Goal: Navigation & Orientation: Find specific page/section

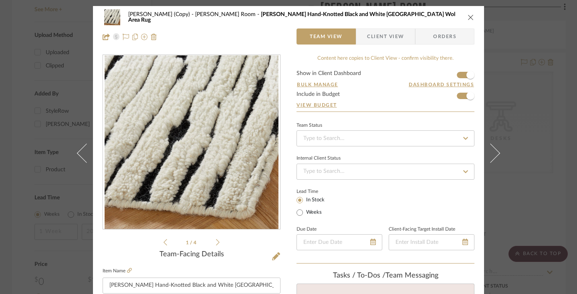
scroll to position [0, 0]
click at [472, 15] on div "[PERSON_NAME] (Copy) [PERSON_NAME] Room [PERSON_NAME] Hand-Knotted Black and Wh…" at bounding box center [288, 27] width 391 height 42
click at [468, 18] on icon "close" at bounding box center [471, 17] width 6 height 6
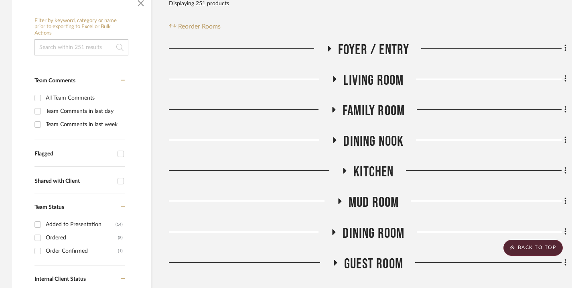
scroll to position [0, 0]
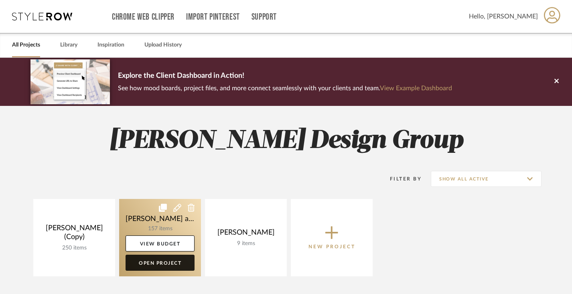
click at [159, 263] on link "Open Project" at bounding box center [160, 263] width 69 height 16
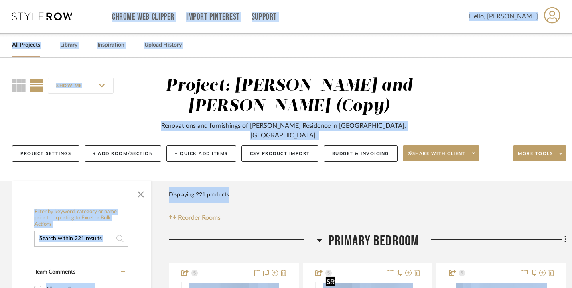
scroll to position [13, 0]
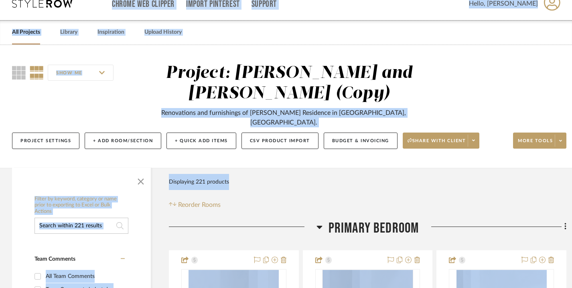
click at [319, 225] on icon at bounding box center [319, 226] width 6 height 3
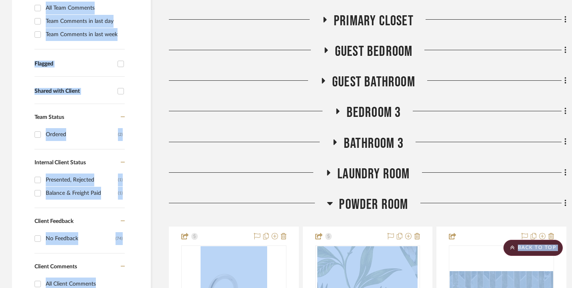
scroll to position [292, 0]
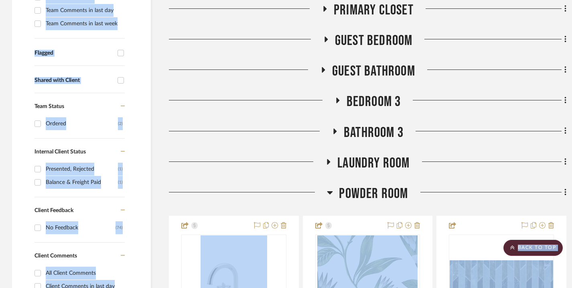
click at [333, 185] on h3 "Powder Room" at bounding box center [367, 193] width 81 height 17
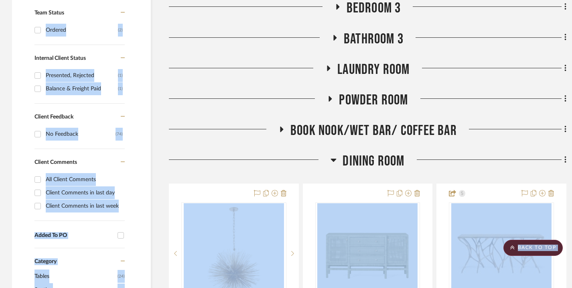
scroll to position [386, 0]
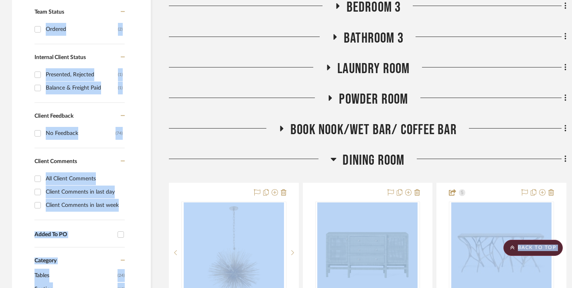
click at [334, 154] on icon at bounding box center [333, 159] width 6 height 10
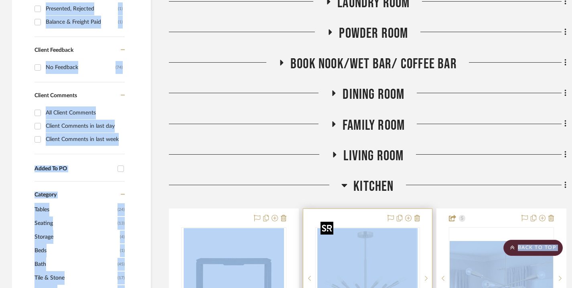
scroll to position [450, 0]
